Goal: Task Accomplishment & Management: Complete application form

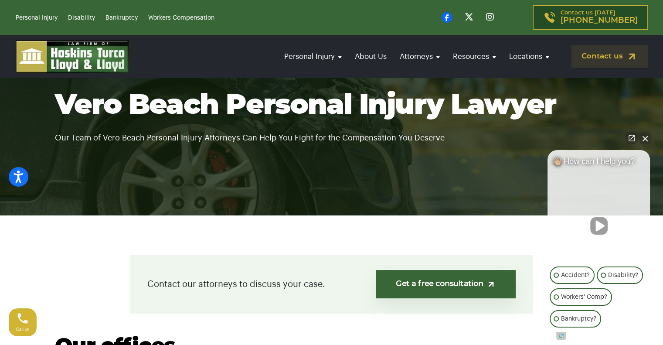
scroll to position [44, 0]
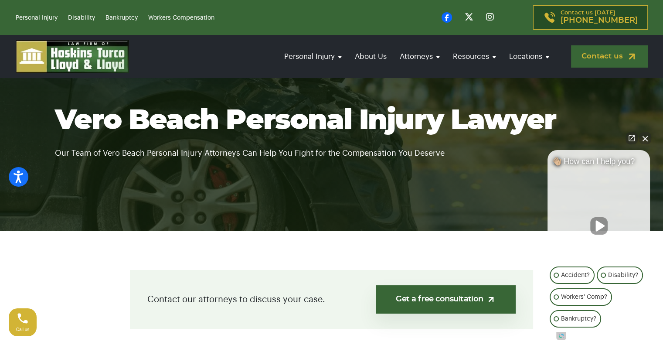
click at [602, 58] on link "Contact us" at bounding box center [609, 56] width 77 height 22
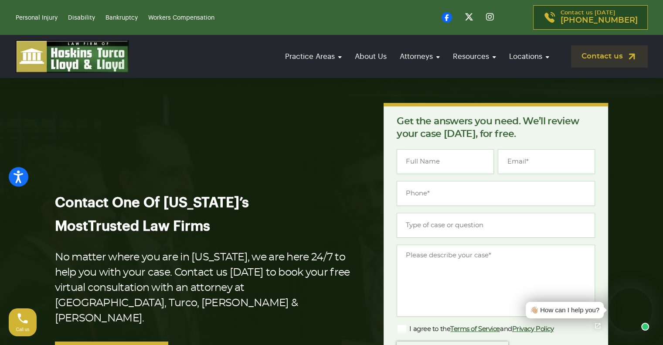
click at [444, 176] on div "Name * Email * Phone * Type of case or question * Message * Agree * I agree to …" at bounding box center [496, 285] width 198 height 273
click at [440, 162] on input "Name *" at bounding box center [445, 161] width 97 height 25
type input "Robert C Ingraham"
type input "robert_c_ingraham@hotmail.com"
type input "(720) 756-5888"
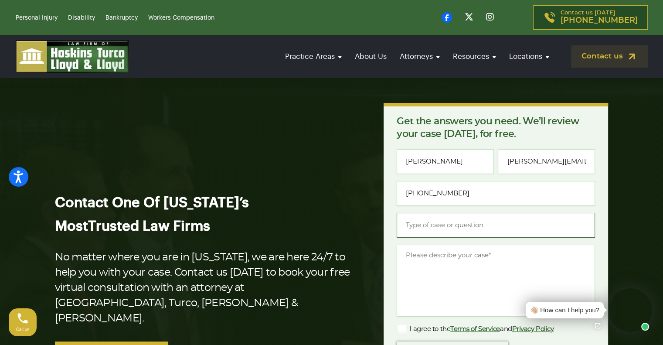
click at [499, 223] on input "Type of case or question *" at bounding box center [496, 225] width 198 height 25
click at [461, 223] on input "Medical malprasctice" at bounding box center [496, 225] width 198 height 25
click at [493, 226] on input "Medical malpractice" at bounding box center [496, 225] width 198 height 25
type input "Medical malpractice"
click at [458, 256] on textarea "Message *" at bounding box center [496, 281] width 198 height 72
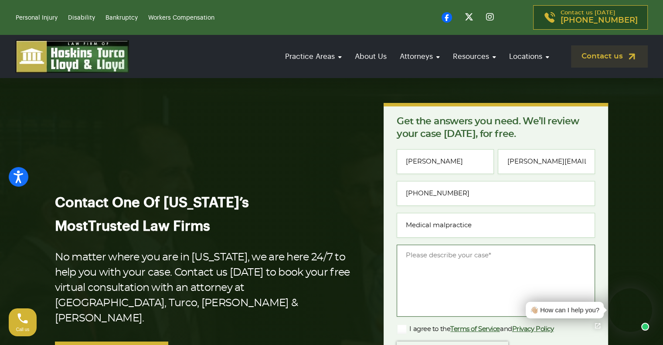
paste textarea "Greetings, I am 71 years old. On April 18, 2025, I was diagnosed with a rare an…"
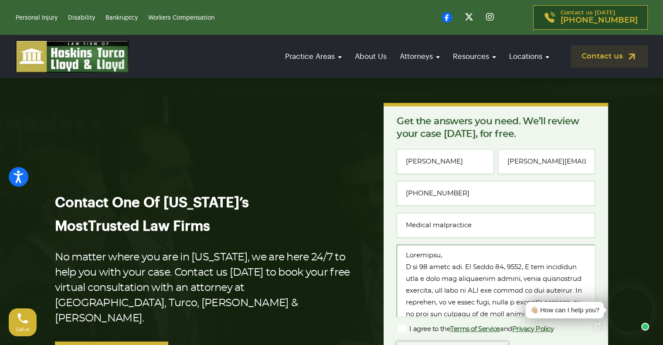
click at [407, 276] on textarea "Message *" at bounding box center [496, 281] width 198 height 72
click at [451, 256] on textarea "Message *" at bounding box center [496, 281] width 198 height 72
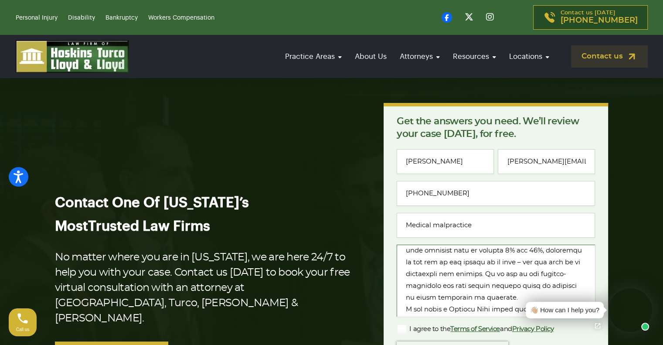
scroll to position [131, 0]
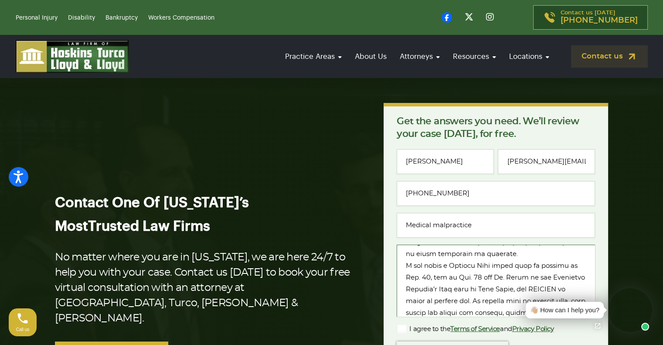
click at [432, 265] on textarea "Message *" at bounding box center [496, 281] width 198 height 72
click at [547, 262] on textarea "Message *" at bounding box center [496, 281] width 198 height 72
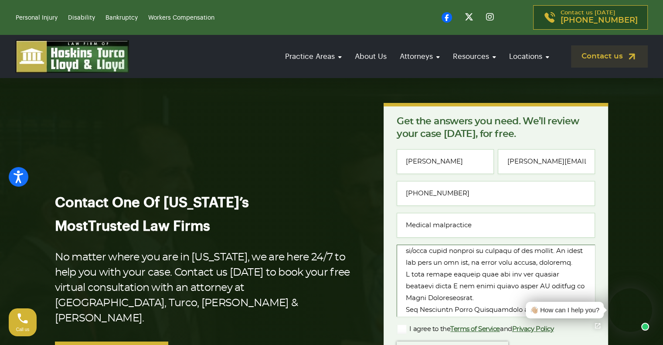
scroll to position [314, 0]
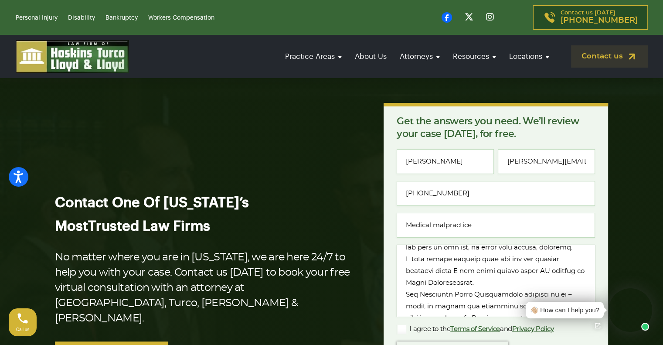
click at [507, 271] on textarea "Message *" at bounding box center [496, 281] width 198 height 72
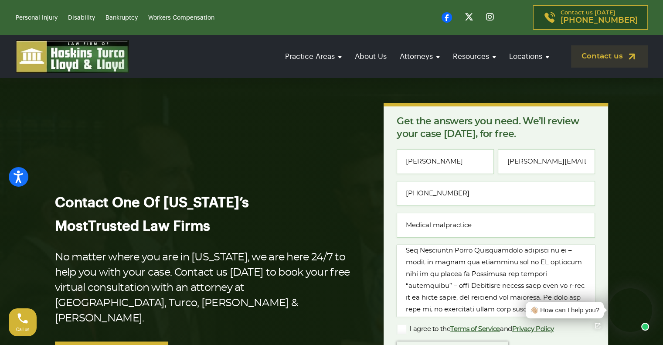
click at [489, 265] on textarea "Message *" at bounding box center [496, 281] width 198 height 72
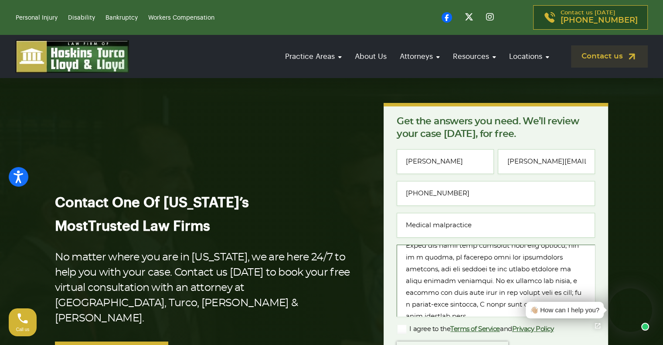
click at [459, 269] on textarea "Message *" at bounding box center [496, 281] width 198 height 72
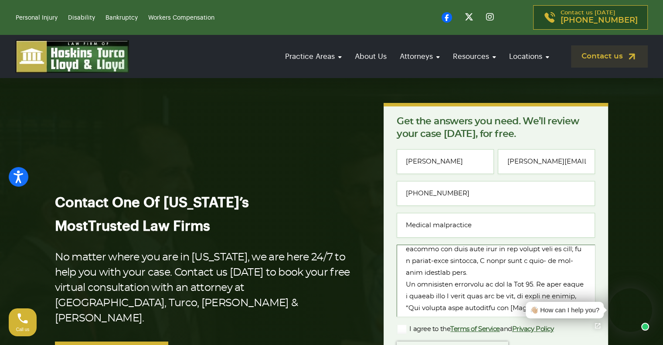
scroll to position [567, 0]
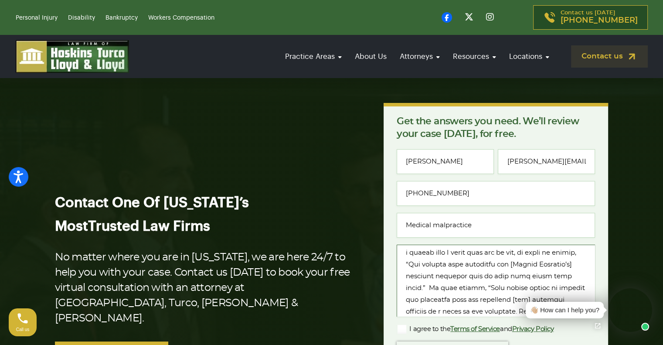
click at [453, 263] on textarea "Message *" at bounding box center [496, 281] width 198 height 72
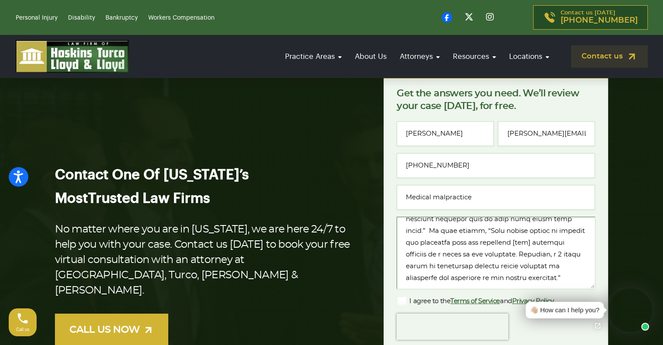
scroll to position [44, 0]
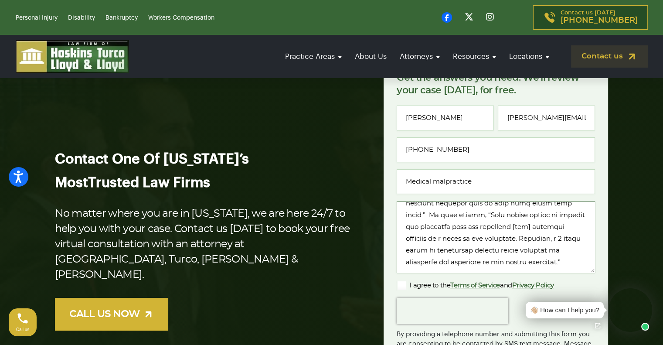
click at [468, 263] on textarea "Message *" at bounding box center [496, 237] width 198 height 72
click at [474, 231] on textarea "Message *" at bounding box center [496, 237] width 198 height 72
type textarea "Greetings, I am 71 years old. On April 18, 2025, I was diagnosed with a rare an…"
click at [404, 282] on label "I agree to the Terms of Service and Privacy Policy" at bounding box center [475, 285] width 157 height 10
click at [0, 0] on input "I agree to the Terms of Service and Privacy Policy" at bounding box center [0, 0] width 0 height 0
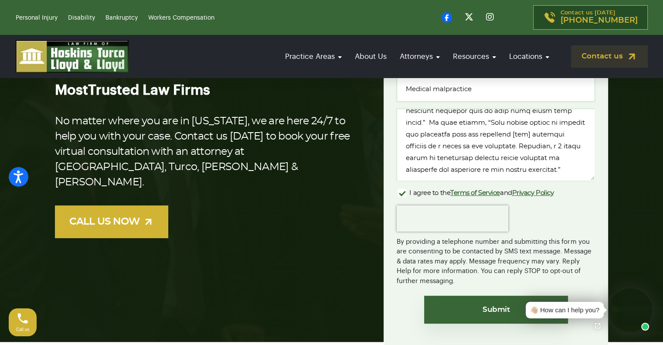
scroll to position [174, 0]
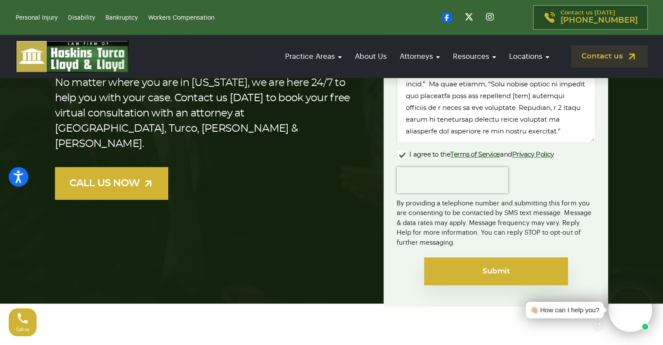
click at [493, 268] on input "Submit" at bounding box center [496, 271] width 144 height 28
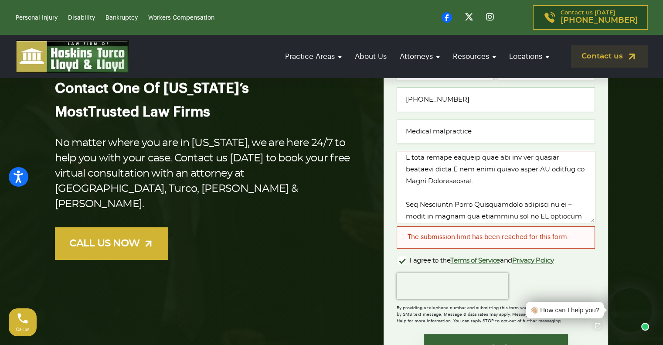
scroll to position [349, 0]
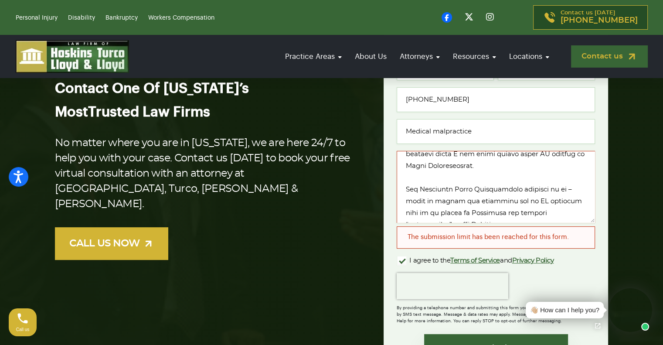
click at [596, 56] on link "Contact us" at bounding box center [609, 56] width 77 height 22
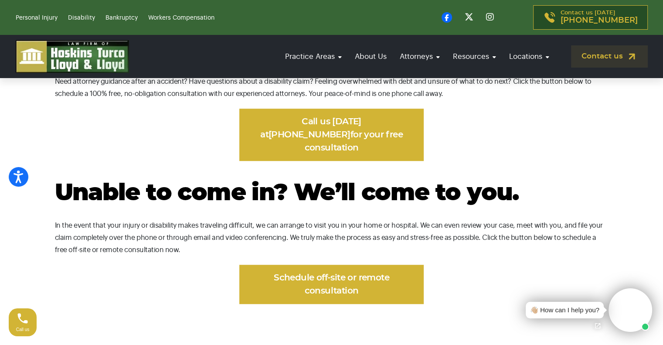
scroll to position [523, 0]
